Goal: Obtain resource: Download file/media

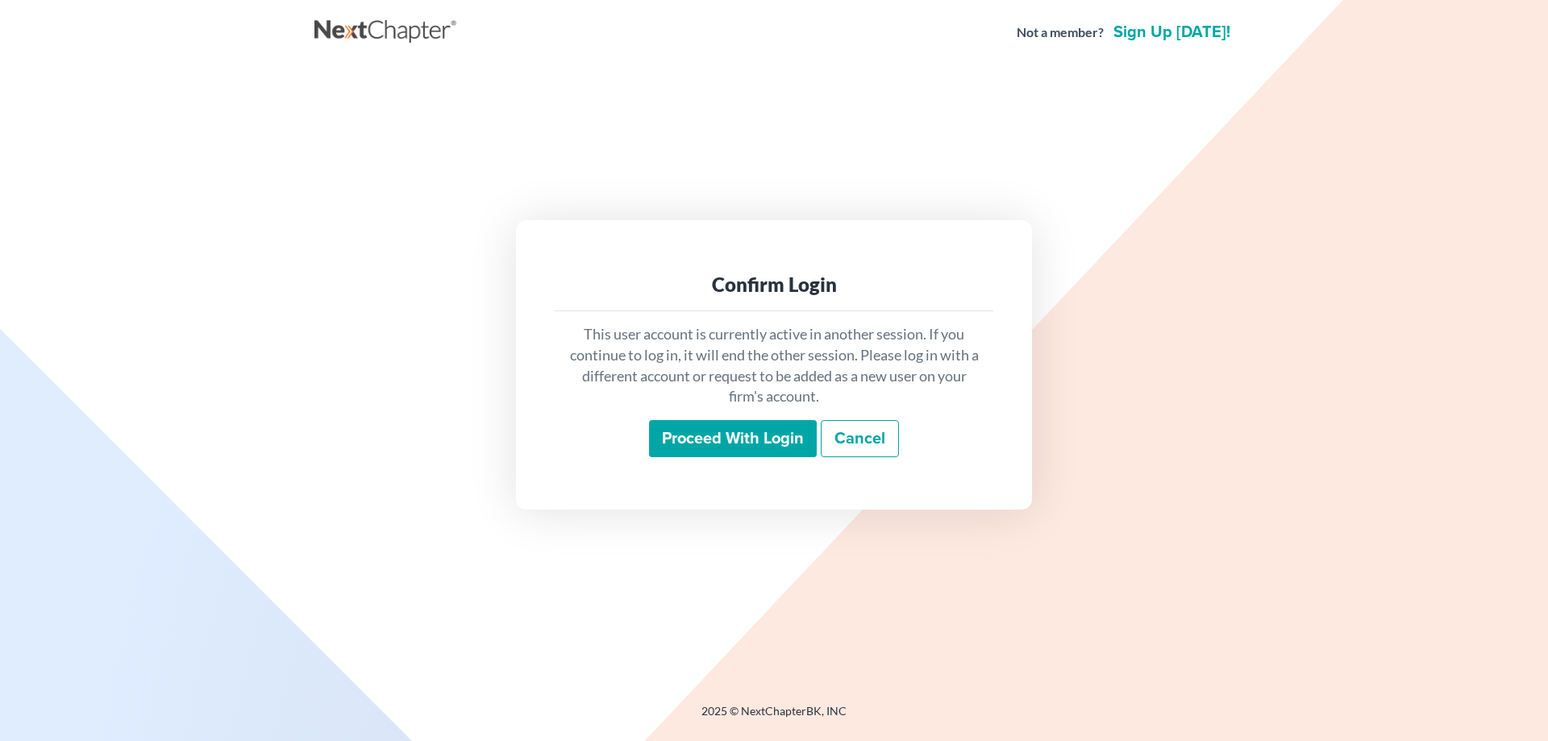
click at [673, 443] on input "Proceed with login" at bounding box center [733, 438] width 168 height 37
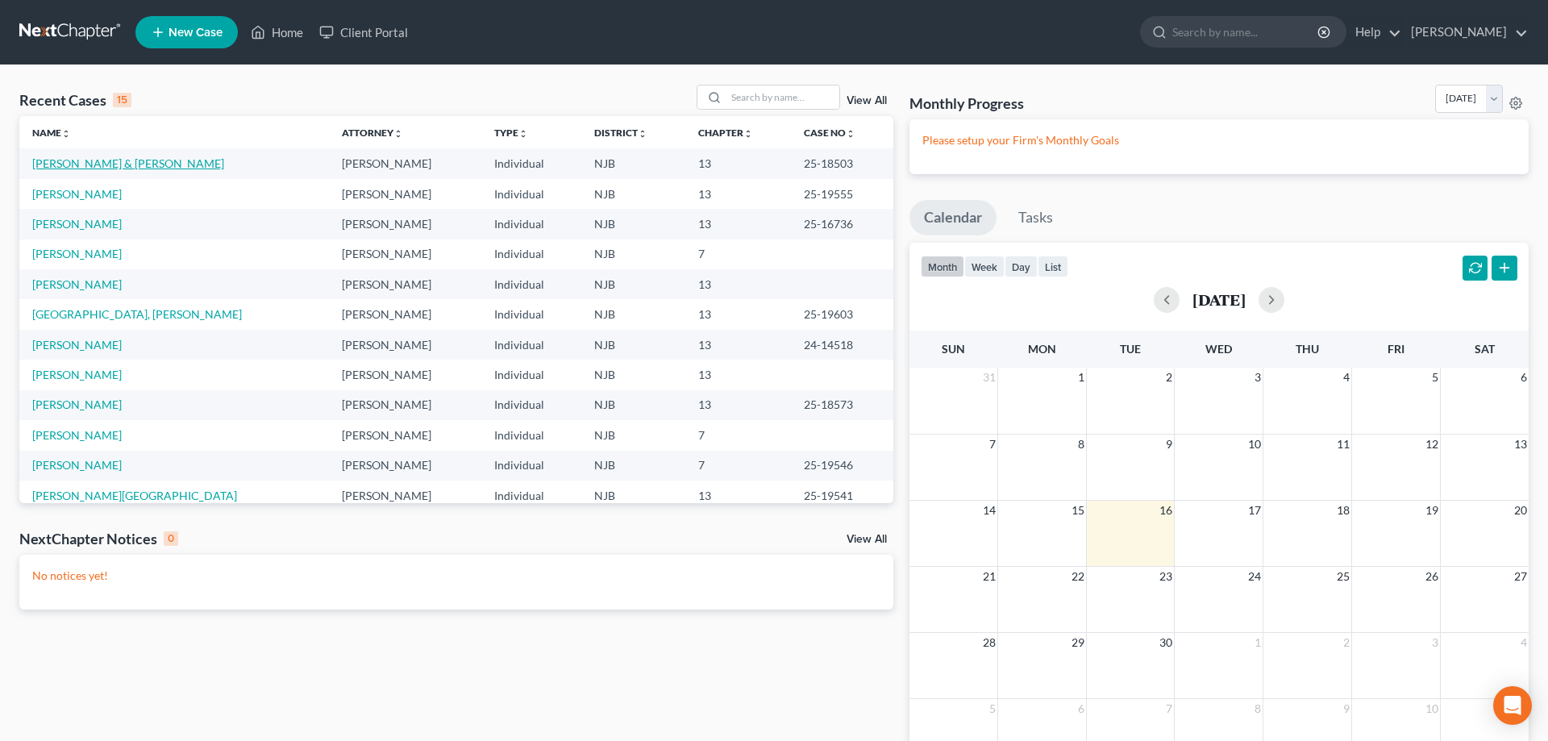
click at [112, 168] on link "[PERSON_NAME] & [PERSON_NAME]" at bounding box center [128, 163] width 192 height 14
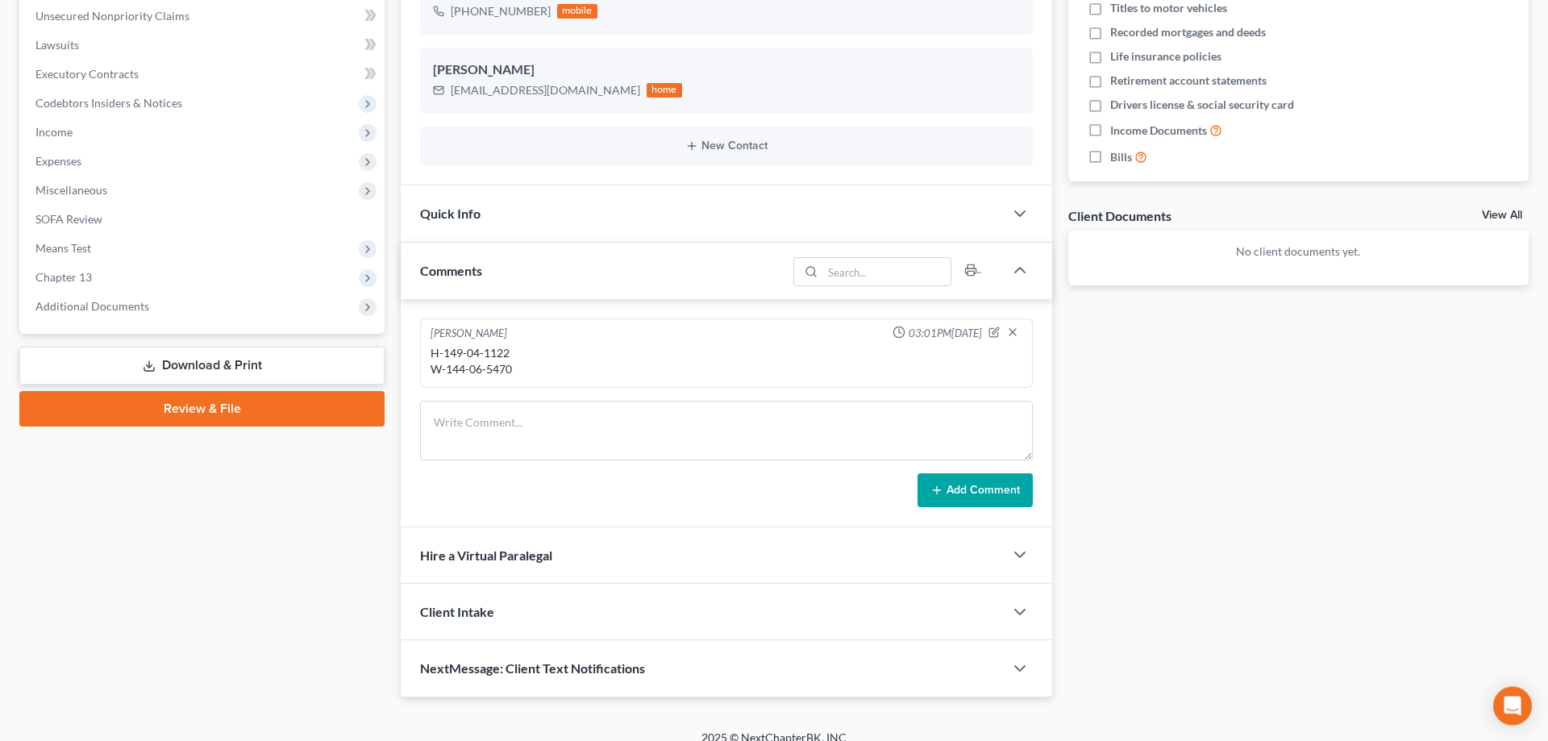
scroll to position [411, 0]
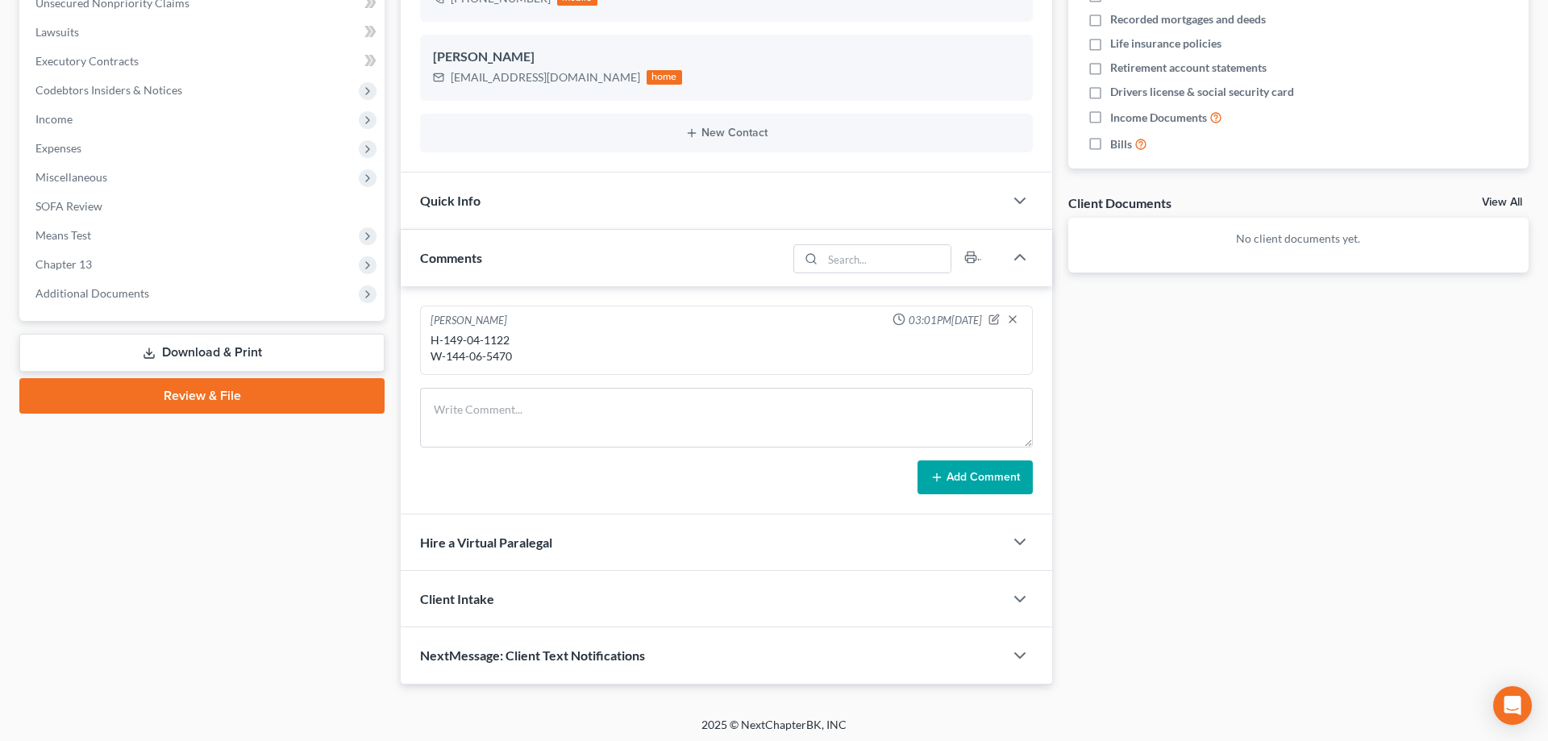
click at [197, 347] on link "Download & Print" at bounding box center [201, 353] width 365 height 38
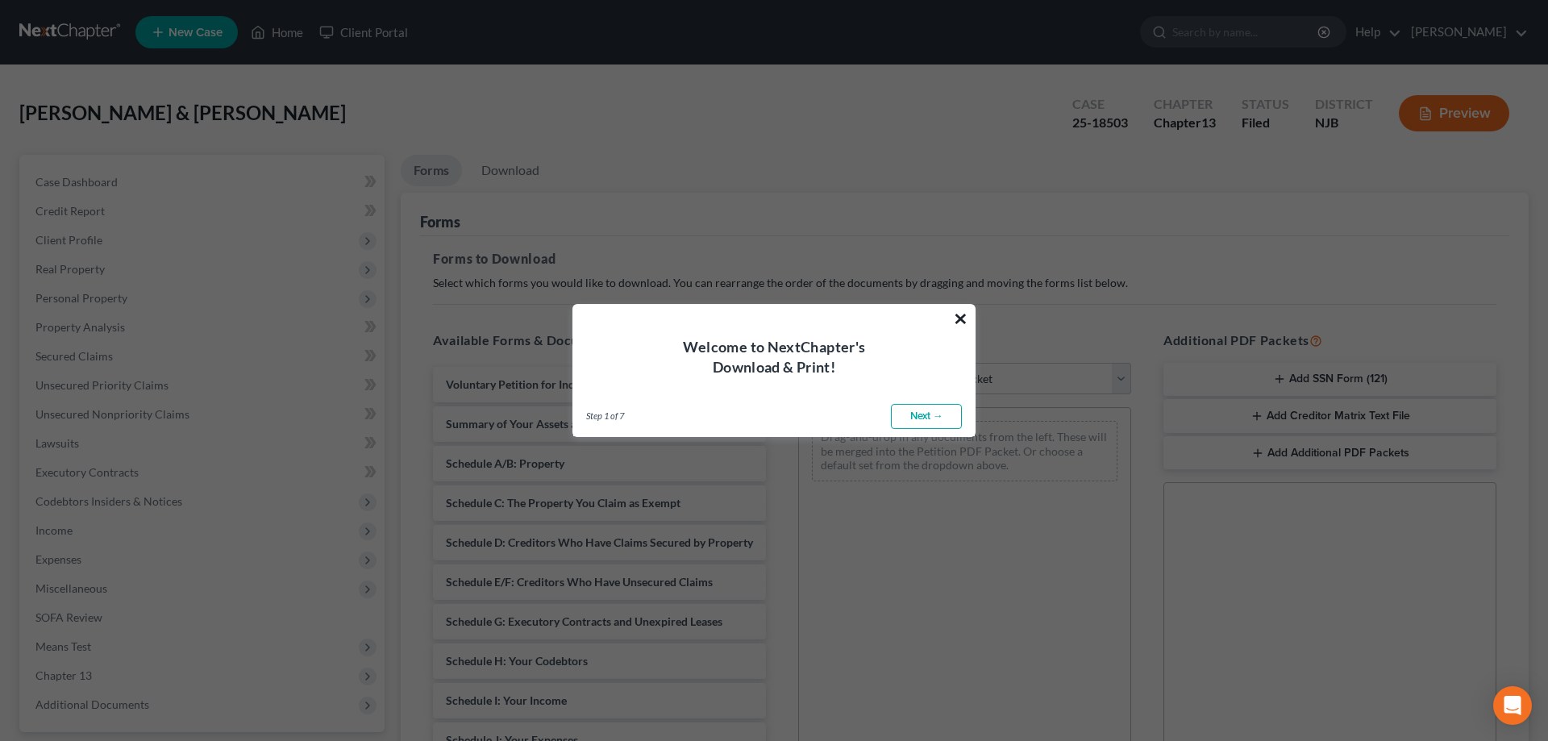
click at [964, 319] on button "×" at bounding box center [960, 319] width 15 height 26
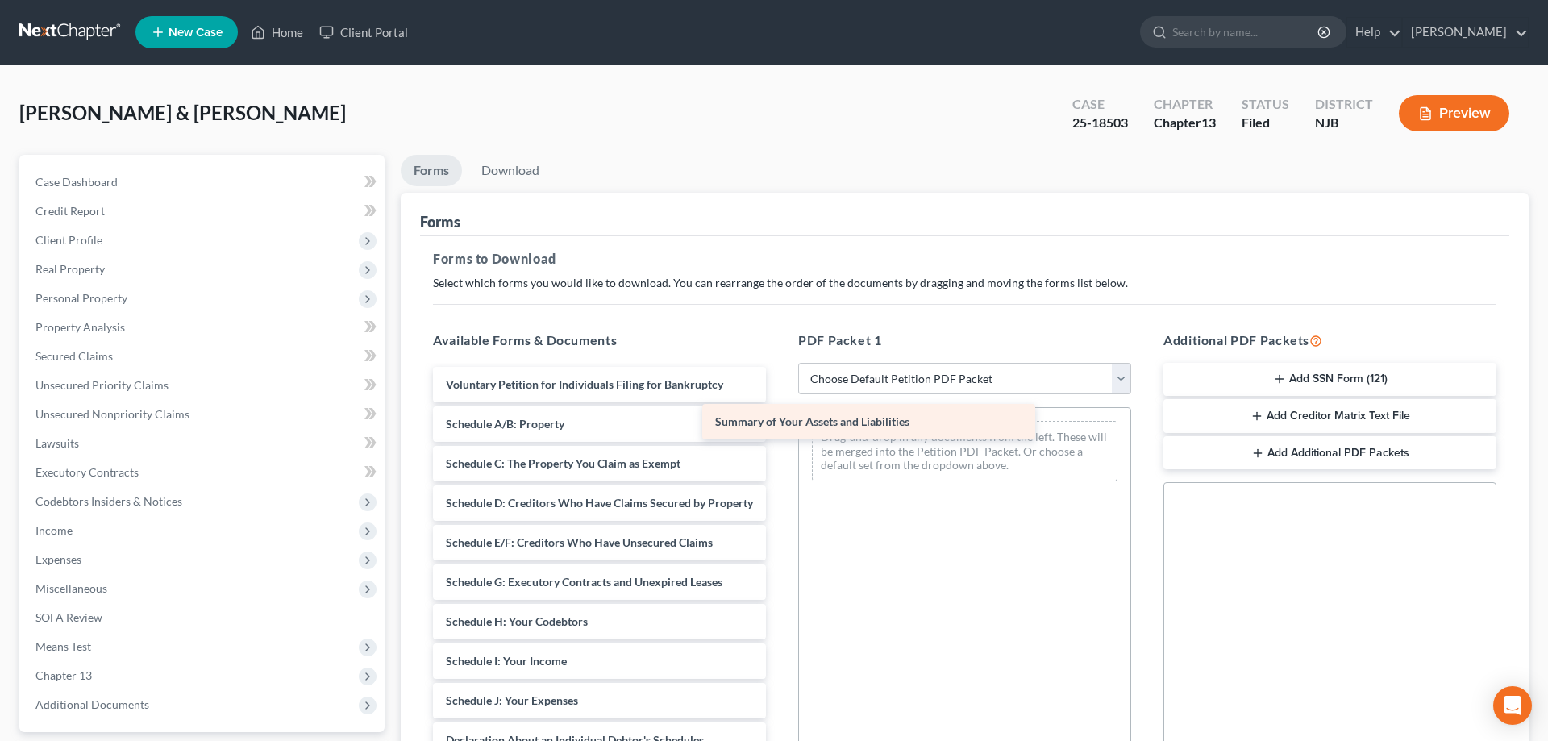
drag, startPoint x: 680, startPoint y: 418, endPoint x: 951, endPoint y: 414, distance: 271.7
click at [779, 414] on div "Summary of Your Assets and Liabilities Voluntary Petition for Individuals Filin…" at bounding box center [599, 697] width 359 height 660
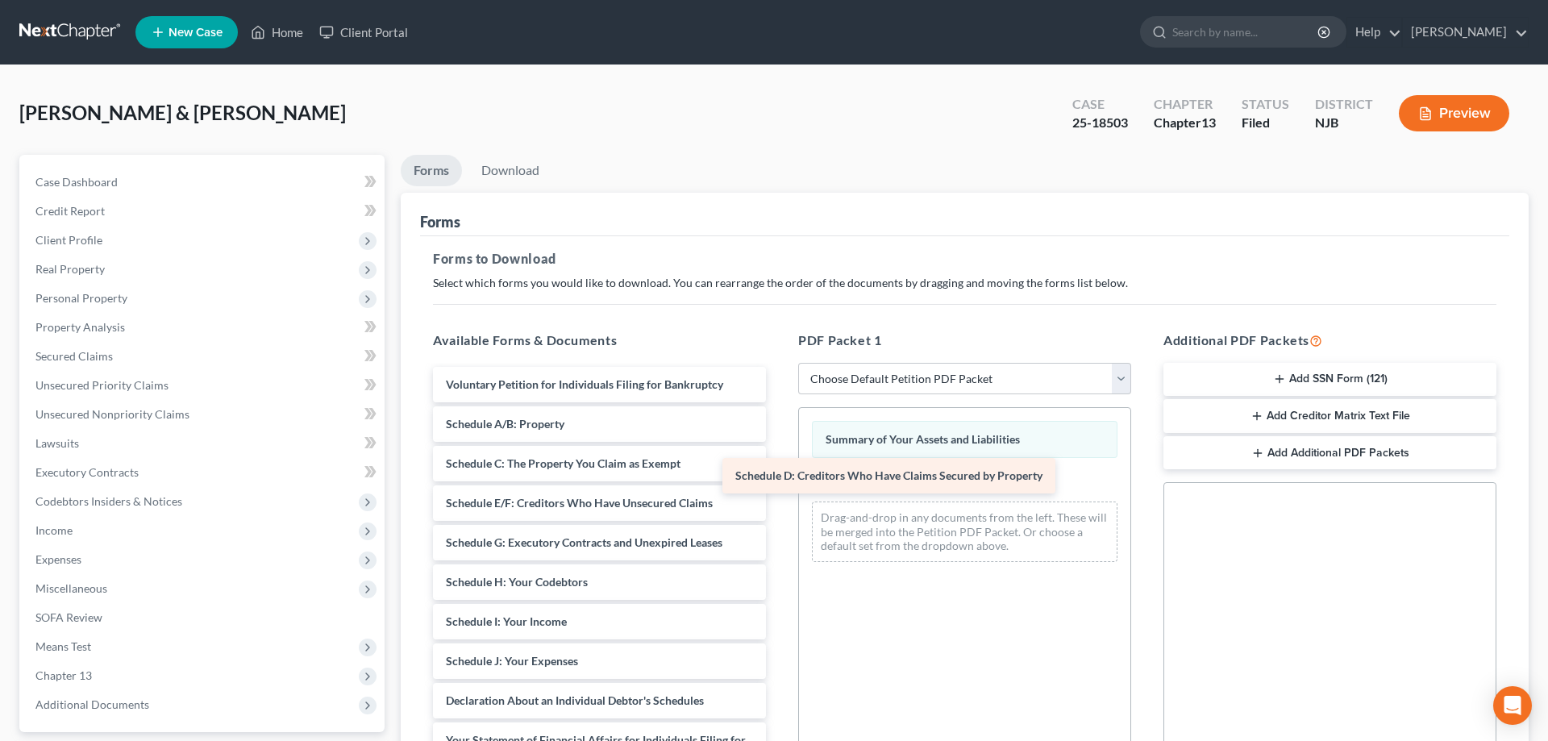
drag, startPoint x: 591, startPoint y: 509, endPoint x: 880, endPoint y: 482, distance: 290.6
click at [779, 482] on div "Schedule D: Creditors Who Have Claims Secured by Property Voluntary Petition fo…" at bounding box center [599, 677] width 359 height 621
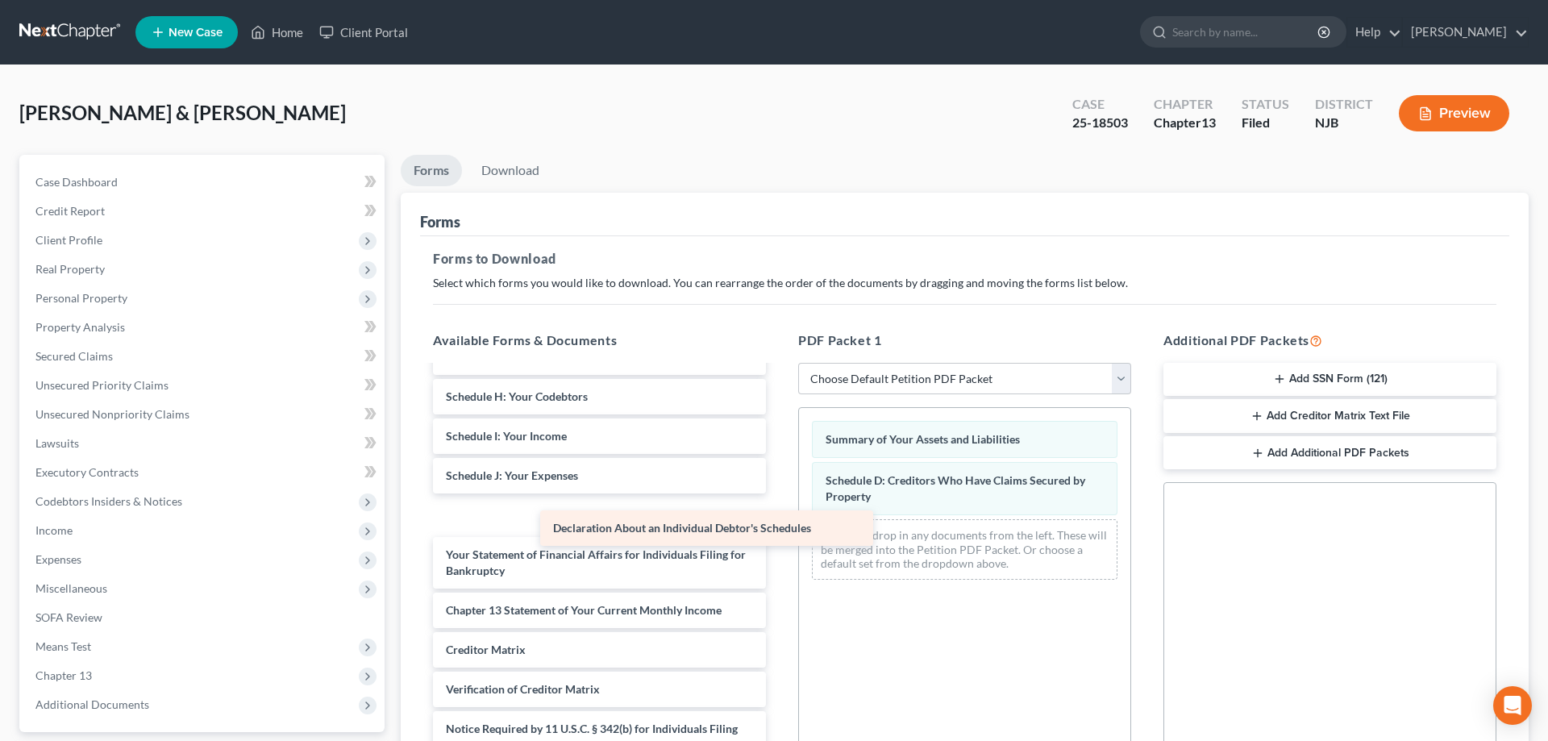
scroll to position [146, 0]
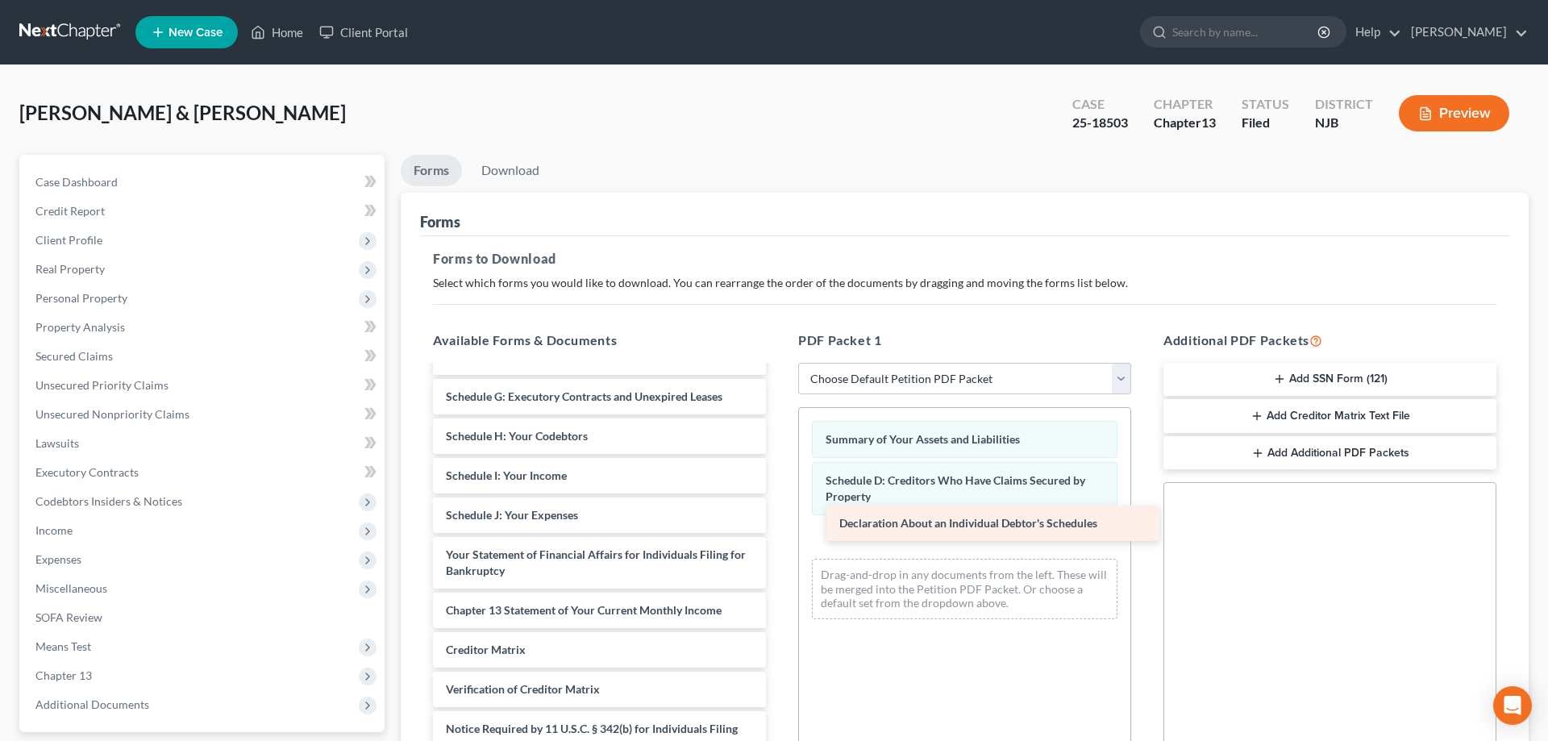
drag, startPoint x: 572, startPoint y: 518, endPoint x: 945, endPoint y: 535, distance: 373.6
click at [779, 535] on div "Declaration About an Individual Debtor's Schedules Voluntary Petition for Indiv…" at bounding box center [599, 511] width 359 height 581
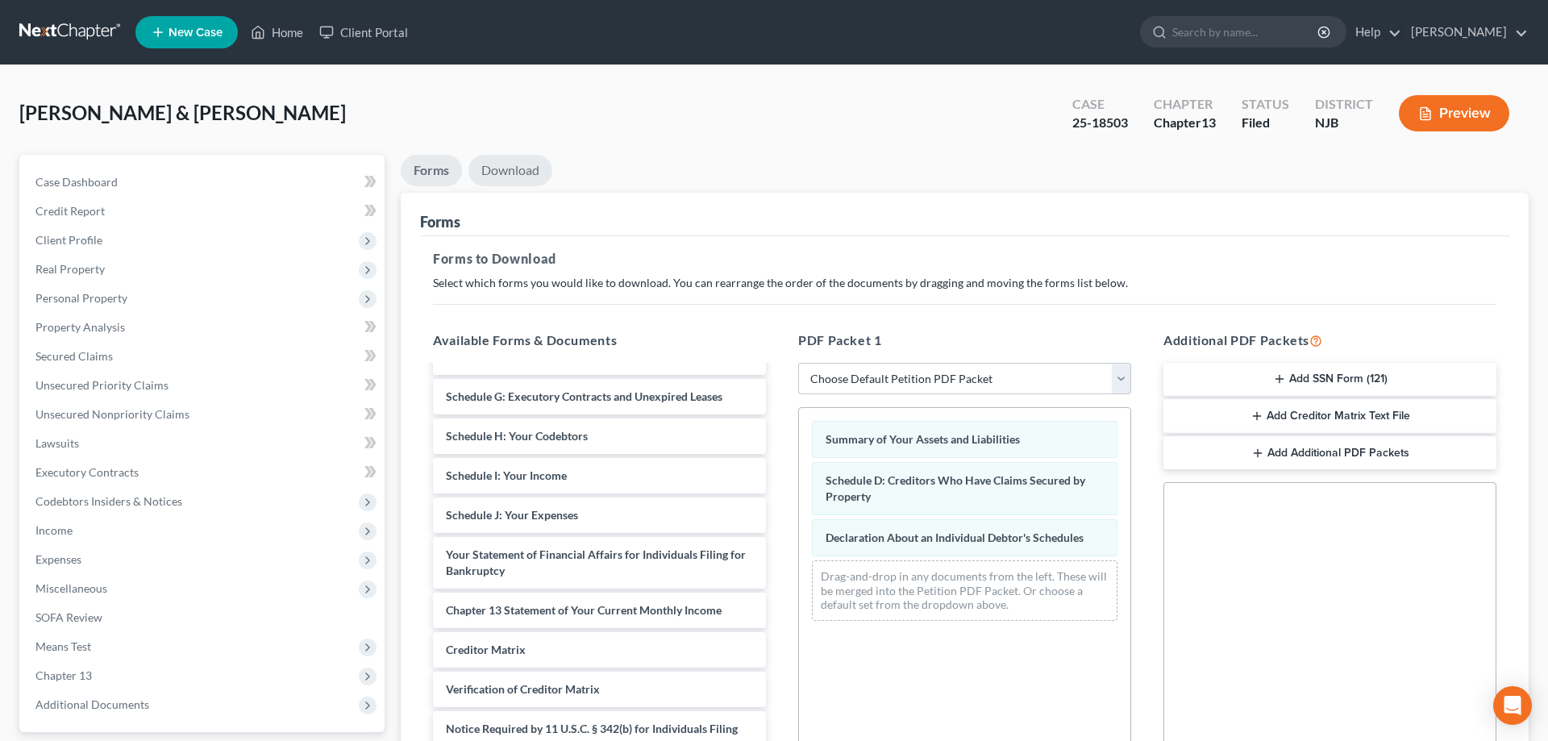
click at [512, 176] on link "Download" at bounding box center [510, 170] width 84 height 31
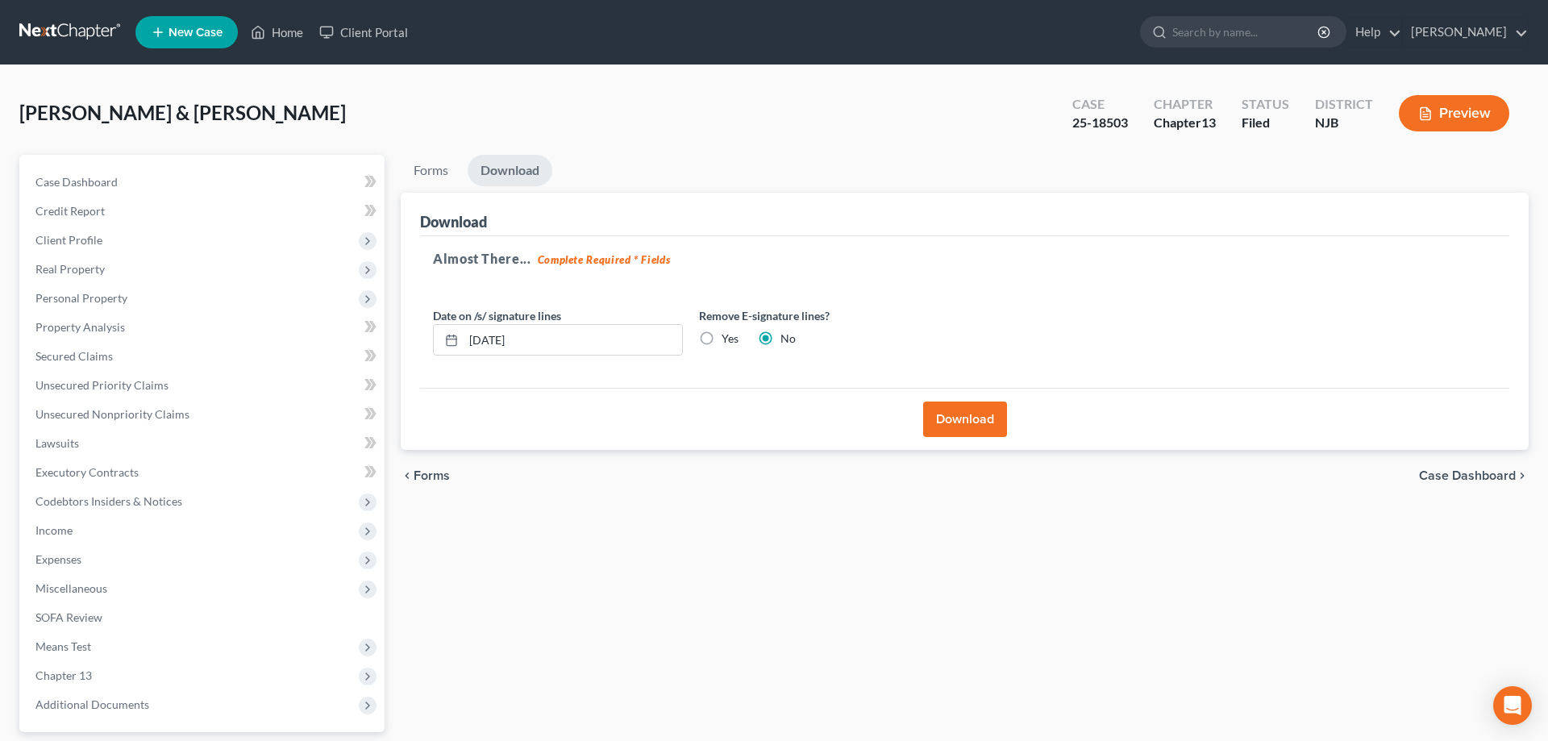
click at [944, 416] on button "Download" at bounding box center [965, 418] width 84 height 35
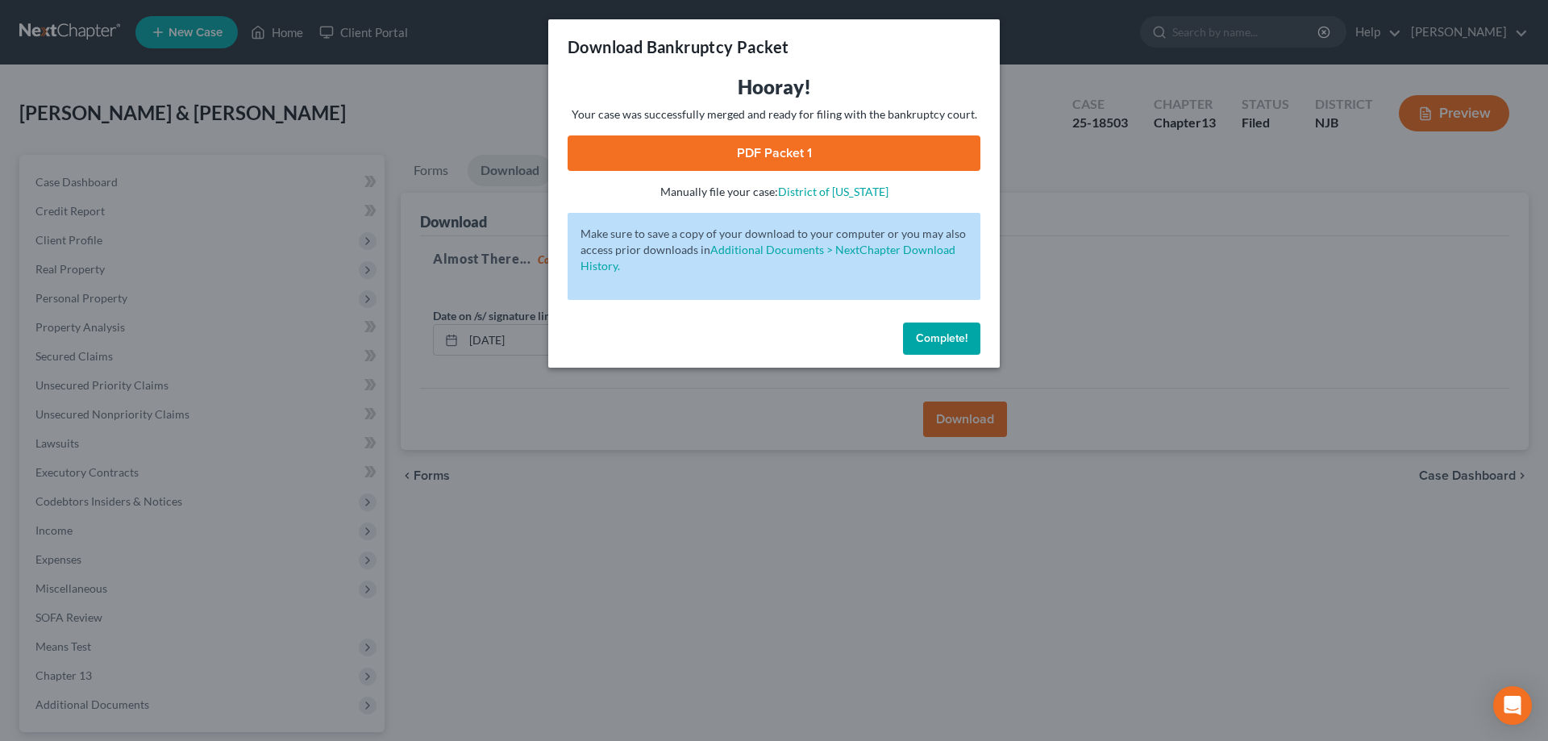
click at [743, 150] on link "PDF Packet 1" at bounding box center [773, 152] width 413 height 35
click at [941, 333] on span "Complete!" at bounding box center [942, 338] width 52 height 14
